Goal: Task Accomplishment & Management: Use online tool/utility

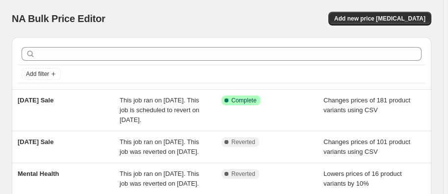
click at [179, 107] on span "This job ran on [DATE]. This job is scheduled to revert on [DATE]." at bounding box center [159, 109] width 80 height 27
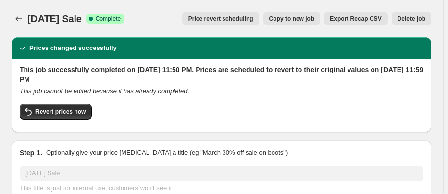
click at [244, 23] on button "Price revert scheduling" at bounding box center [220, 19] width 77 height 14
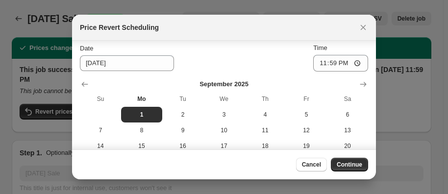
scroll to position [26, 0]
click at [177, 114] on span "2" at bounding box center [182, 116] width 33 height 8
type input "9/2/2025"
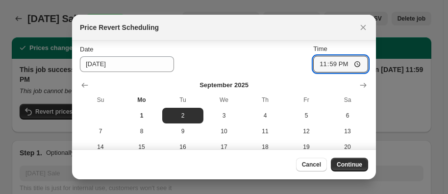
click at [317, 61] on input "23:59" at bounding box center [340, 64] width 55 height 17
click at [348, 166] on span "Continue" at bounding box center [348, 165] width 25 height 8
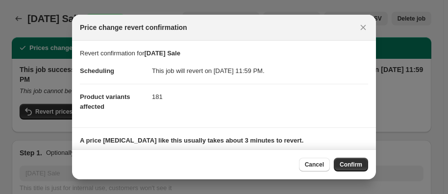
click at [364, 30] on icon "Close" at bounding box center [363, 28] width 10 height 10
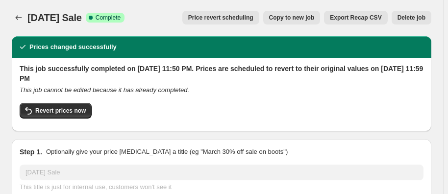
scroll to position [0, 0]
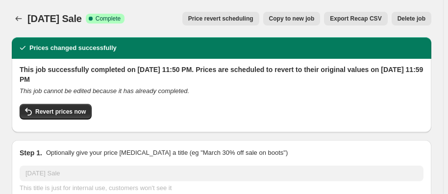
click at [236, 13] on button "Price revert scheduling" at bounding box center [220, 19] width 77 height 14
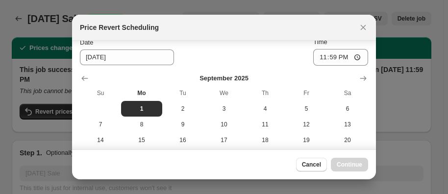
scroll to position [32, 0]
click at [195, 113] on button "2" at bounding box center [182, 109] width 41 height 16
type input "9/2/2025"
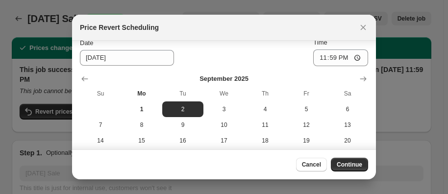
click at [356, 169] on button "Continue" at bounding box center [349, 165] width 37 height 14
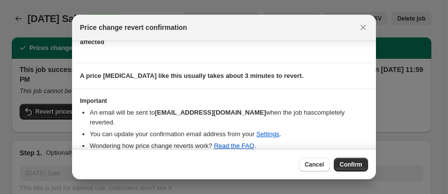
scroll to position [65, 0]
click at [338, 162] on button "Confirm" at bounding box center [350, 165] width 34 height 14
